Goal: Find specific page/section: Find specific page/section

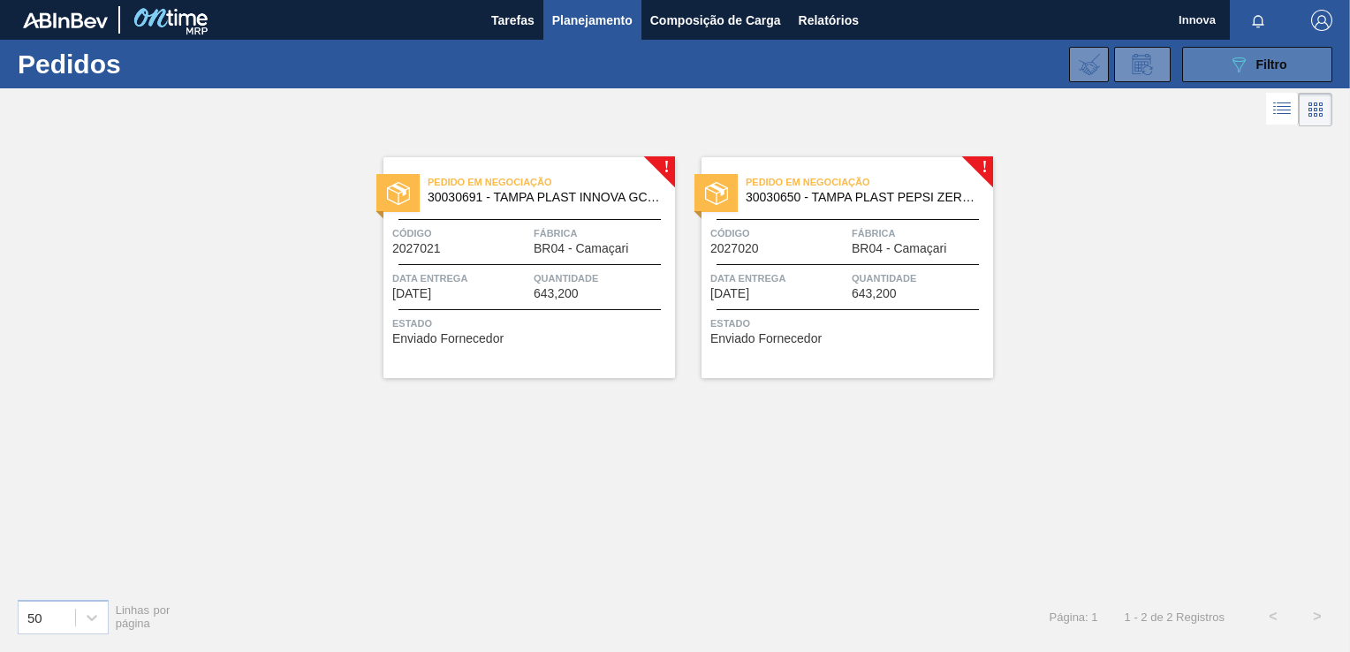
click at [1217, 71] on button "089F7B8B-B2A5-4AFE-B5C0-19BA573D28AC Filtro" at bounding box center [1257, 64] width 150 height 35
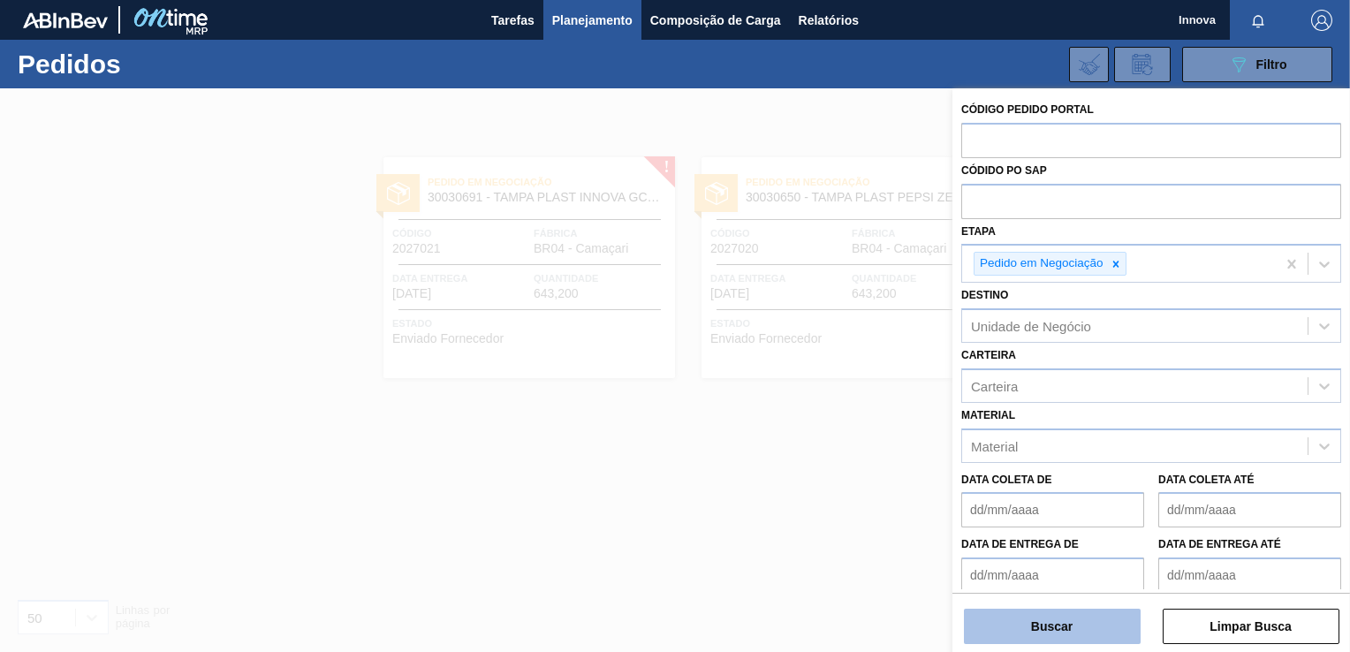
click at [986, 633] on button "Buscar" at bounding box center [1052, 626] width 177 height 35
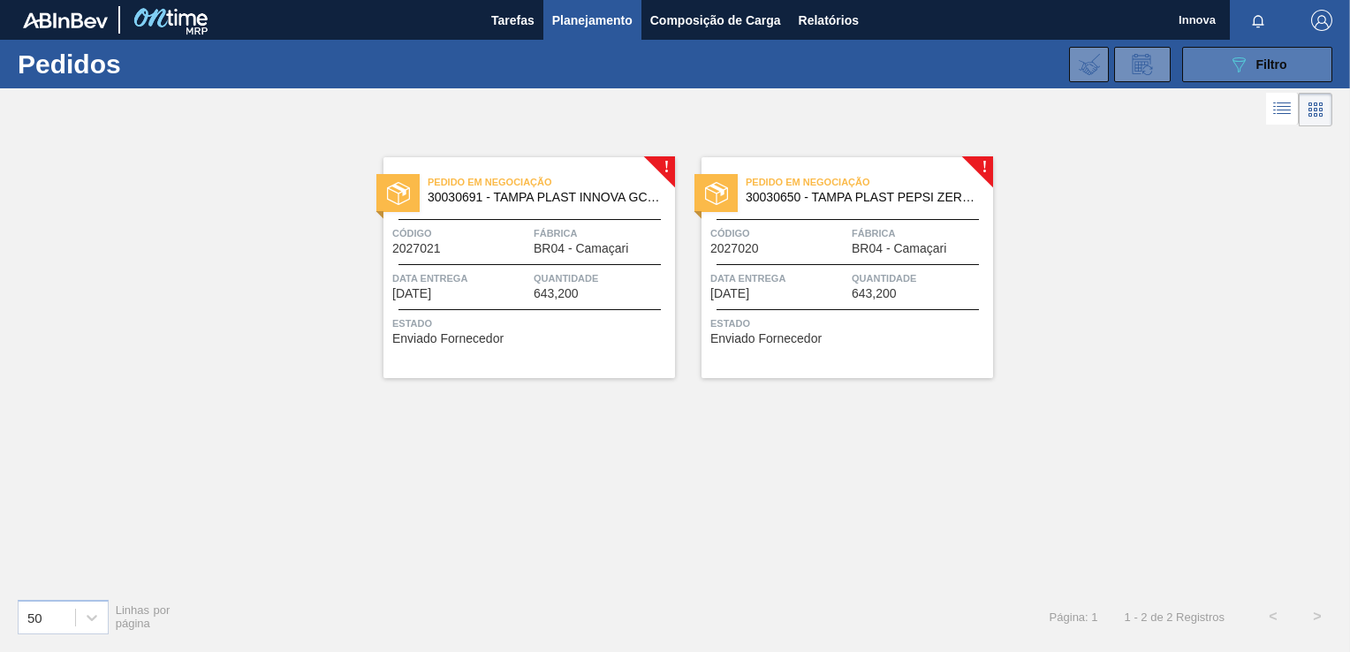
click at [1254, 55] on div "089F7B8B-B2A5-4AFE-B5C0-19BA573D28AC Filtro" at bounding box center [1257, 64] width 59 height 21
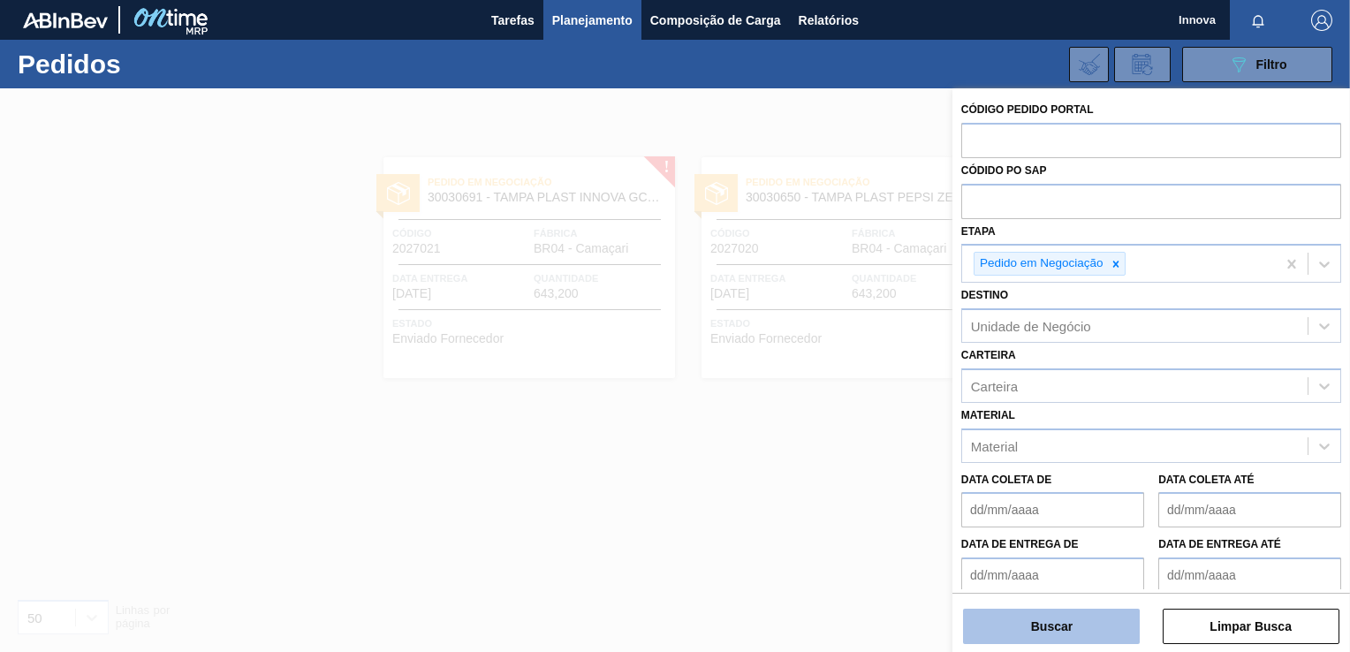
click at [1025, 624] on button "Buscar" at bounding box center [1052, 626] width 177 height 35
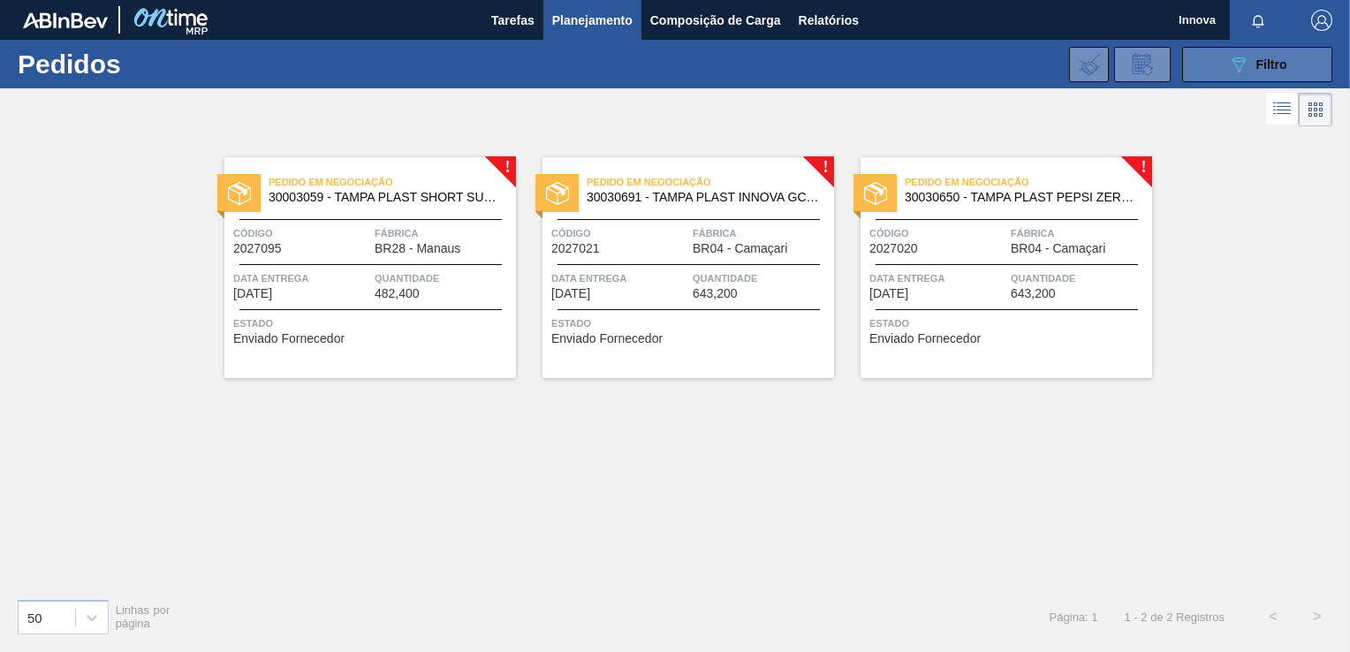
click at [1219, 62] on button "089F7B8B-B2A5-4AFE-B5C0-19BA573D28AC Filtro" at bounding box center [1257, 64] width 150 height 35
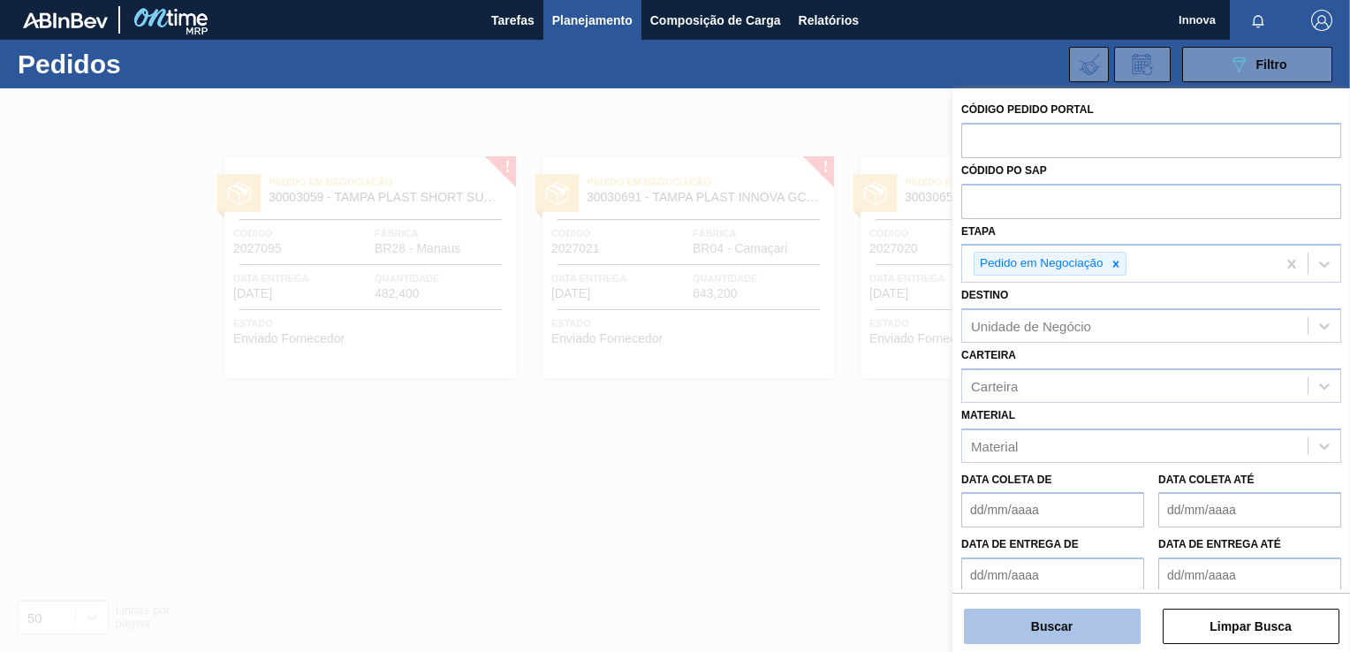
click at [995, 615] on button "Buscar" at bounding box center [1052, 626] width 177 height 35
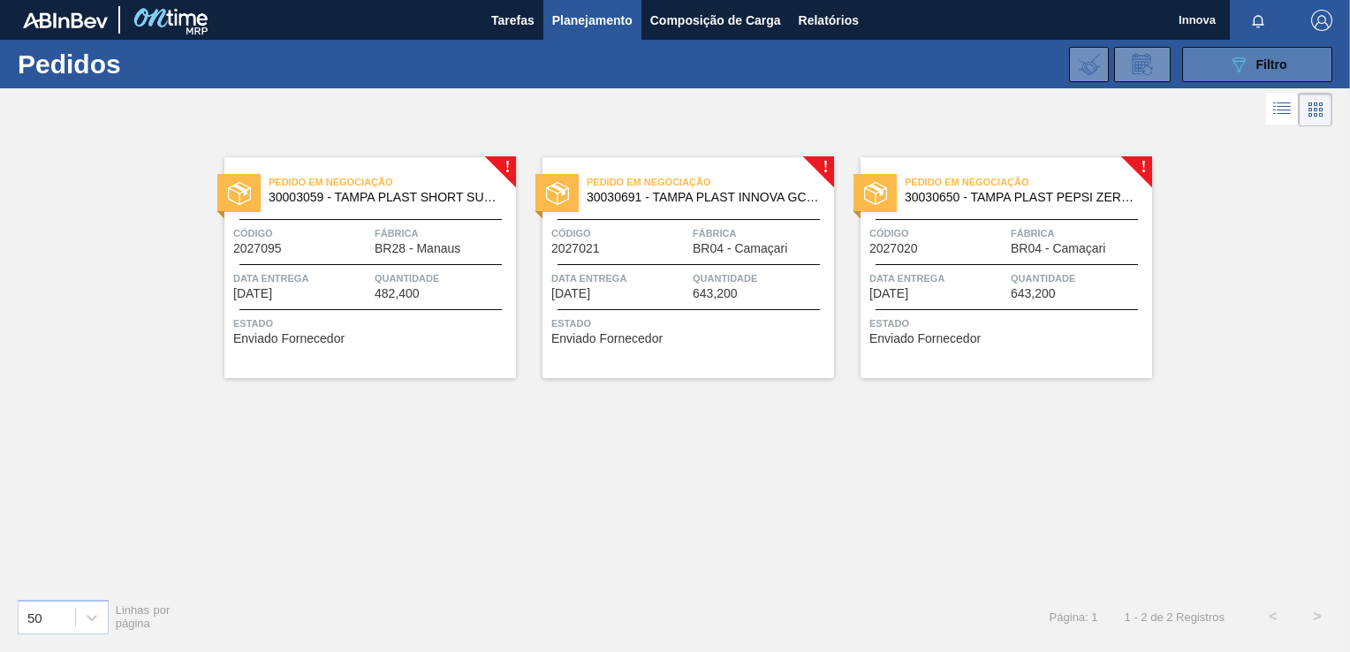
click at [1229, 66] on icon "089F7B8B-B2A5-4AFE-B5C0-19BA573D28AC" at bounding box center [1238, 64] width 21 height 21
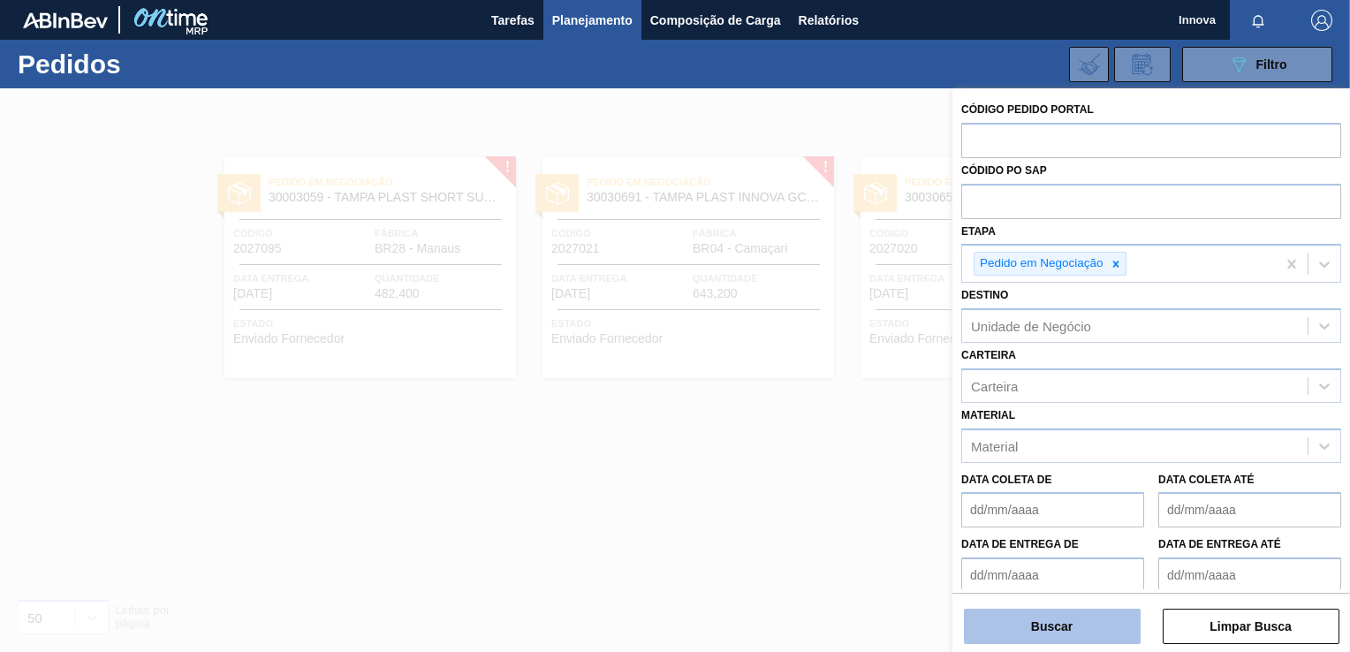
click at [1027, 633] on button "Buscar" at bounding box center [1052, 626] width 177 height 35
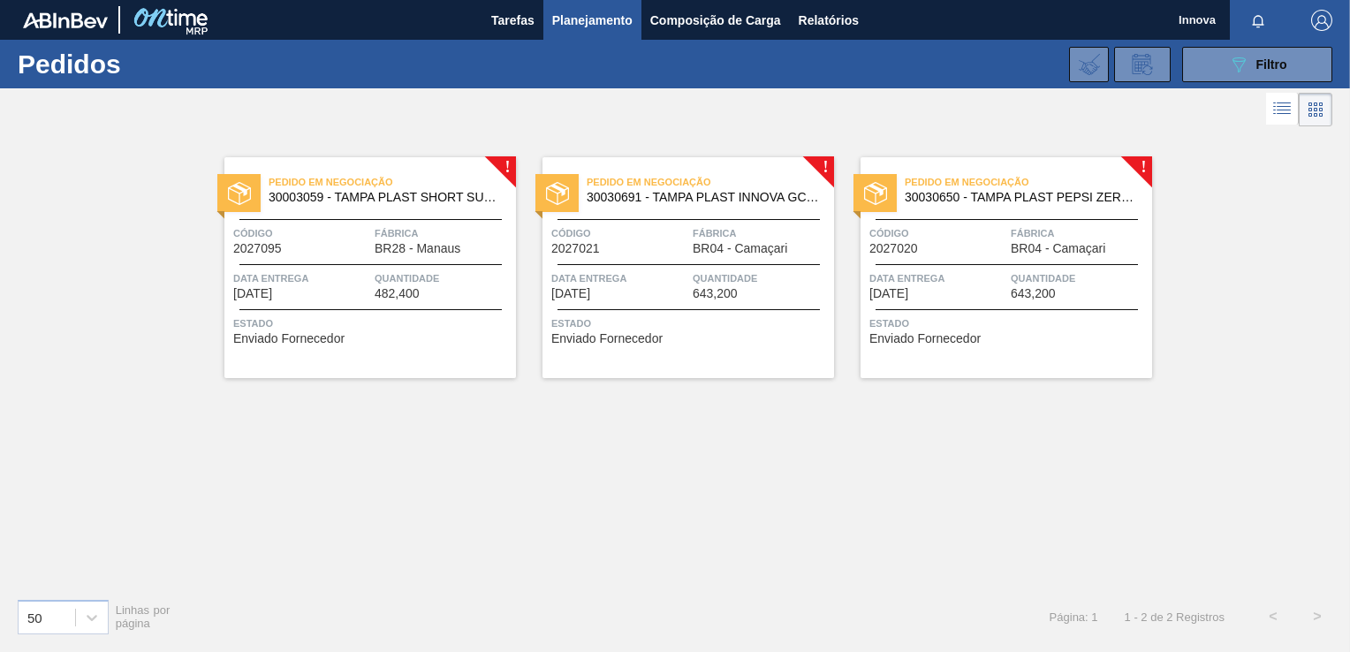
click at [1213, 45] on div "089F7B8B-B2A5-4AFE-B5C0-19BA573D28AC Filtro Código Pedido Portal Códido PO SAP …" at bounding box center [806, 64] width 1070 height 53
click at [1216, 55] on button "089F7B8B-B2A5-4AFE-B5C0-19BA573D28AC Filtro" at bounding box center [1257, 64] width 150 height 35
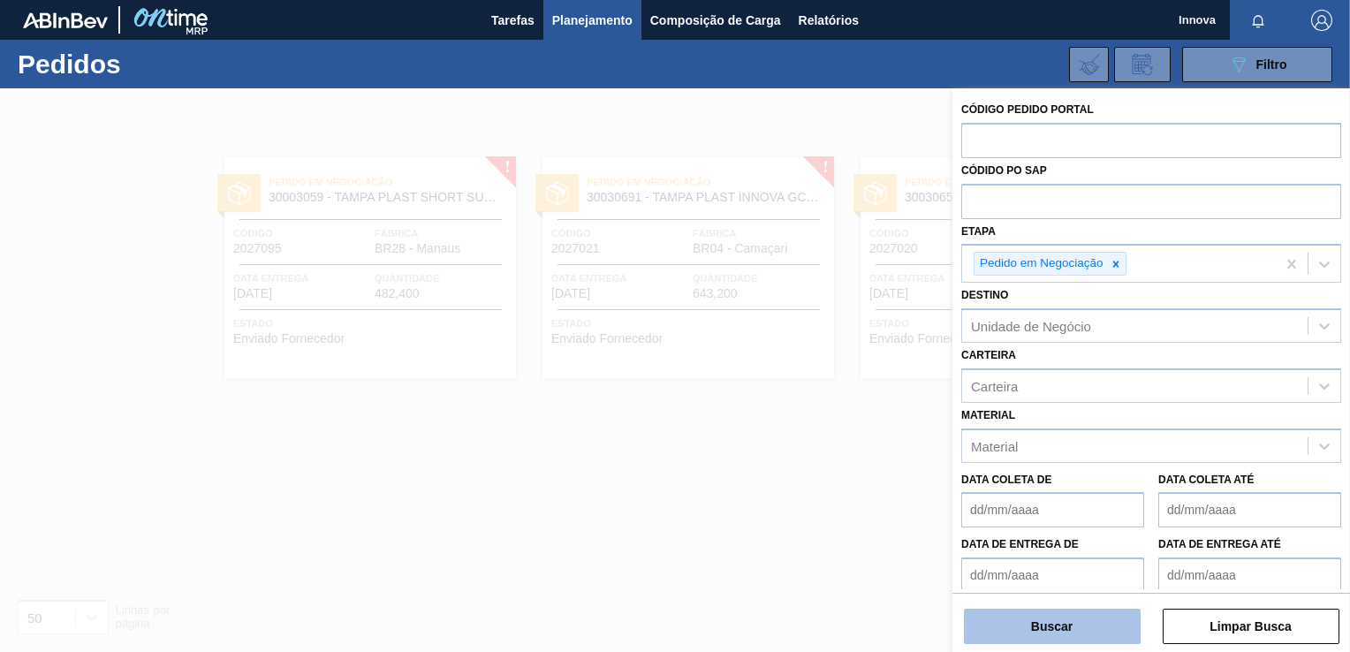
click at [1093, 623] on button "Buscar" at bounding box center [1052, 626] width 177 height 35
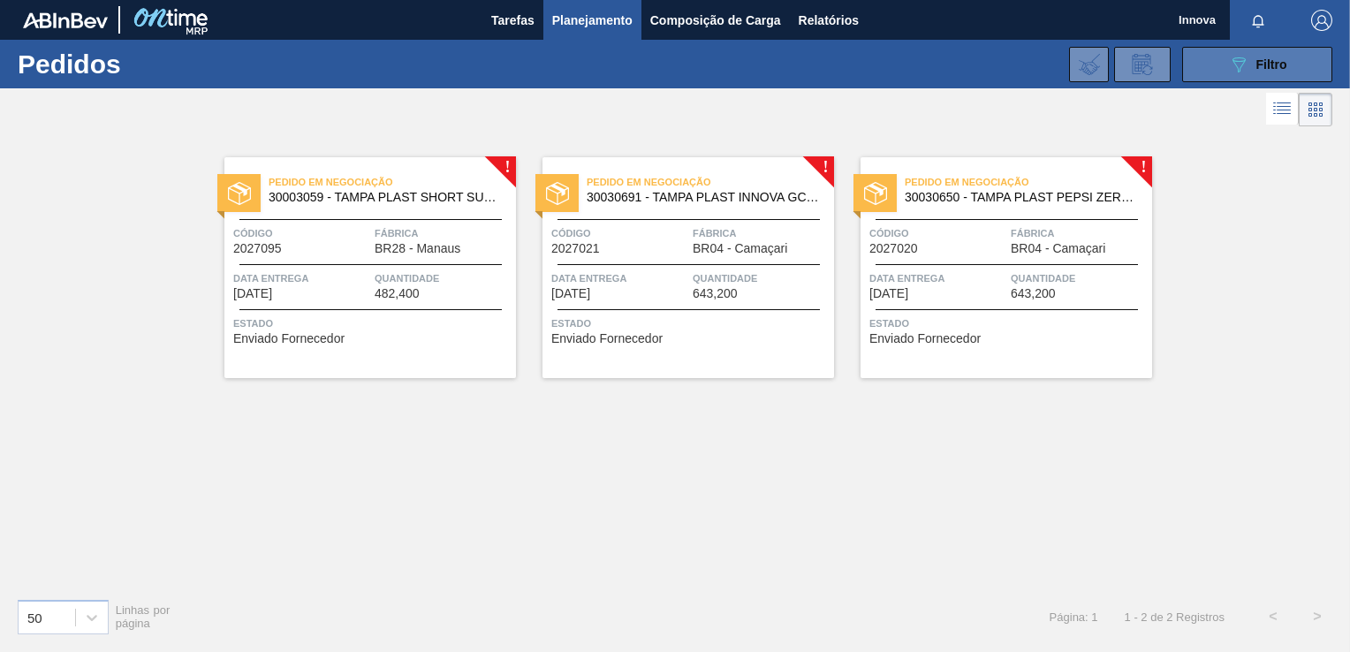
click at [1252, 64] on div "089F7B8B-B2A5-4AFE-B5C0-19BA573D28AC Filtro" at bounding box center [1257, 64] width 59 height 21
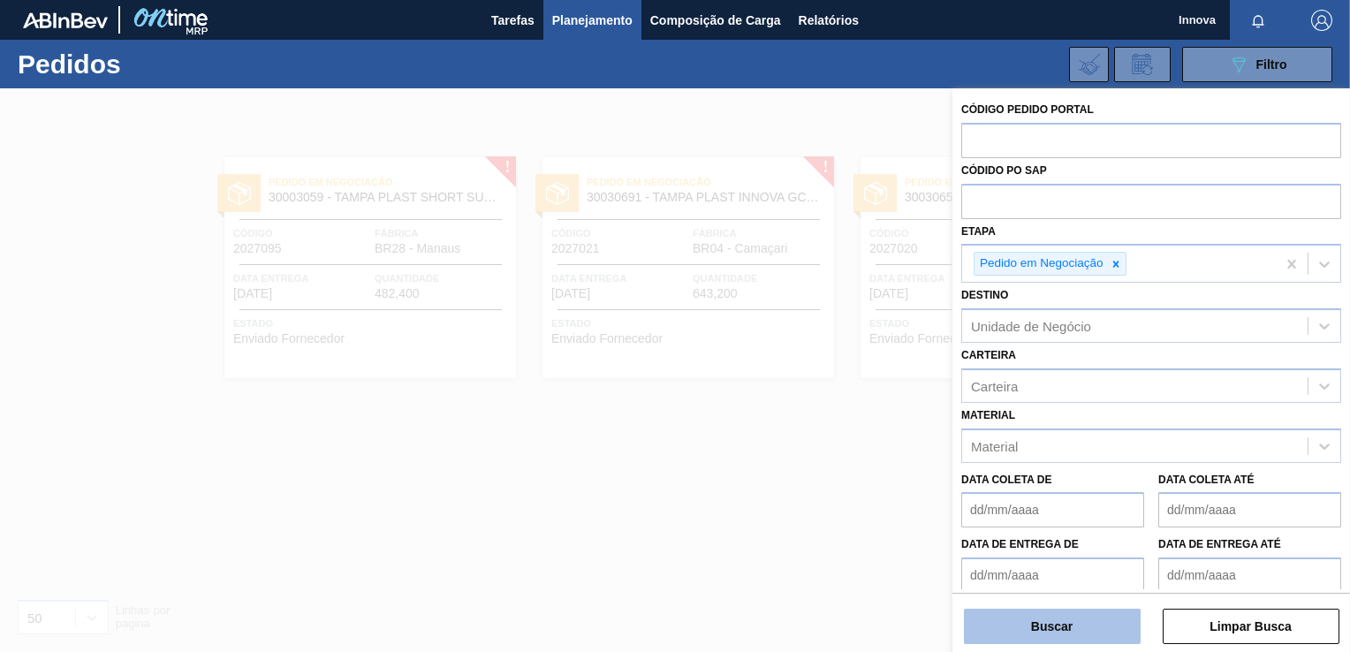
click at [1031, 633] on button "Buscar" at bounding box center [1052, 626] width 177 height 35
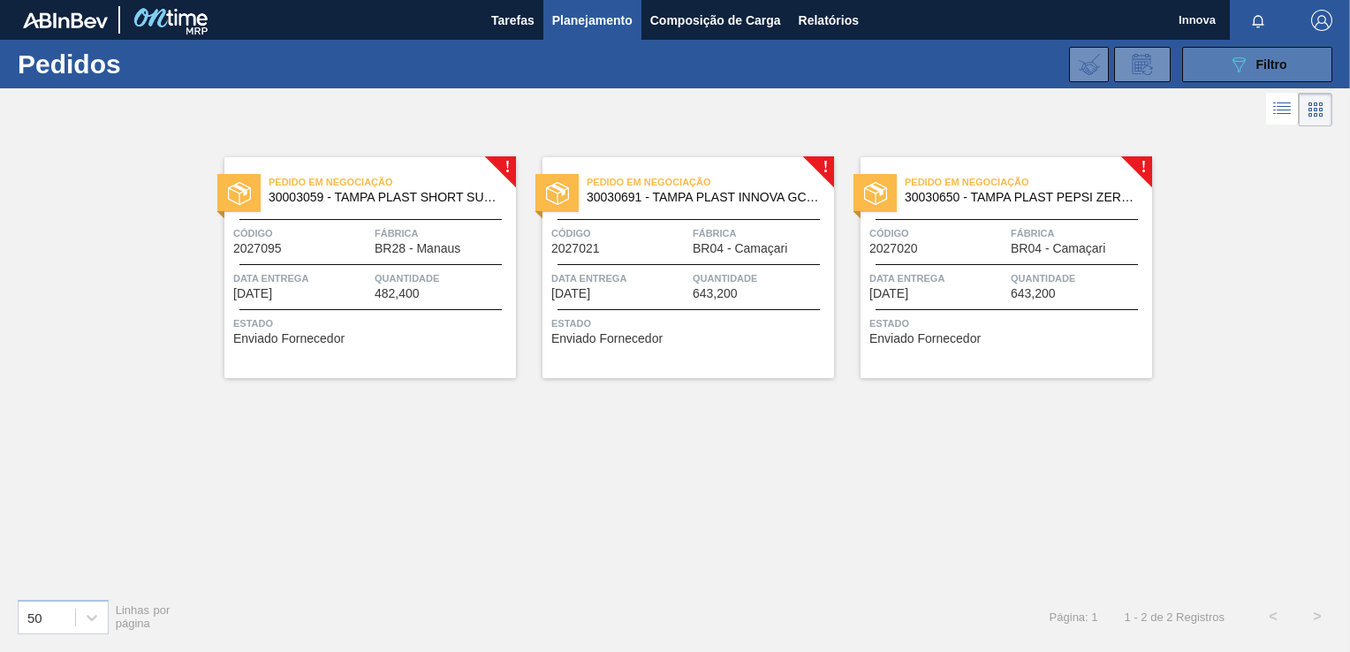
click at [1239, 79] on button "089F7B8B-B2A5-4AFE-B5C0-19BA573D28AC Filtro" at bounding box center [1257, 64] width 150 height 35
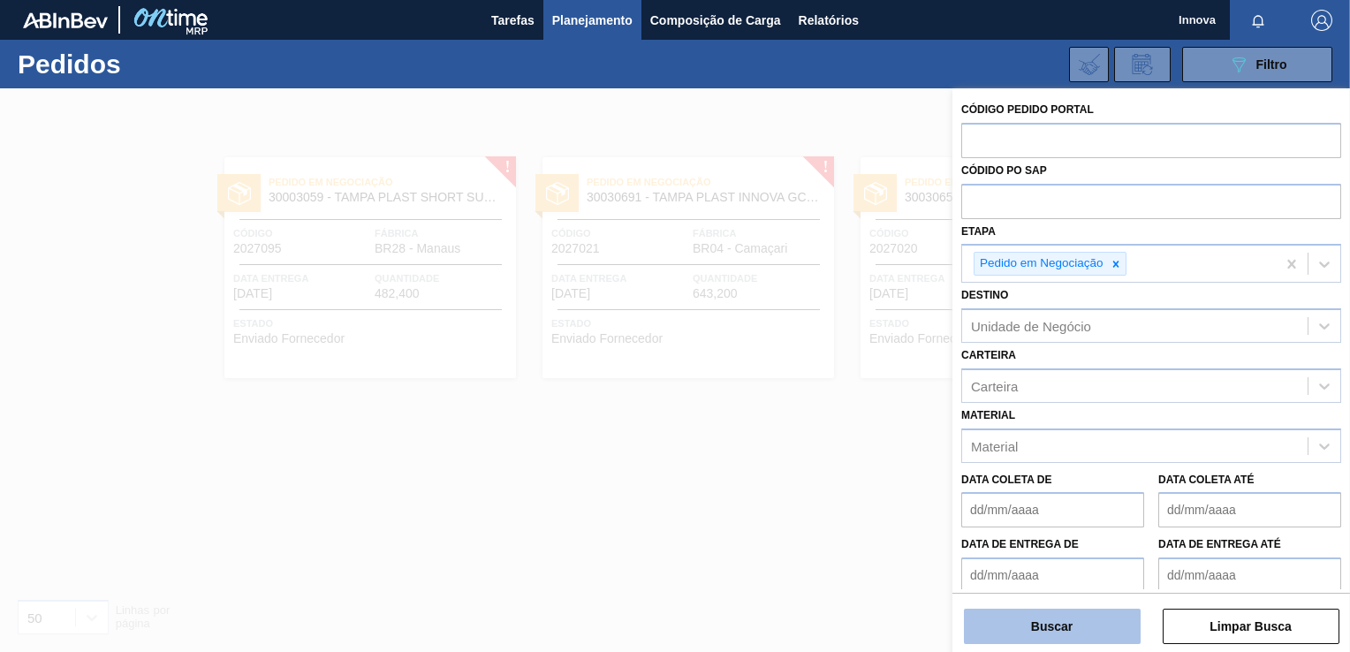
click at [1086, 627] on button "Buscar" at bounding box center [1052, 626] width 177 height 35
